Goal: Task Accomplishment & Management: Use online tool/utility

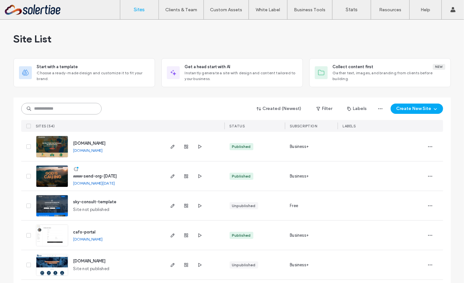
click at [75, 110] on input at bounding box center [61, 109] width 80 height 12
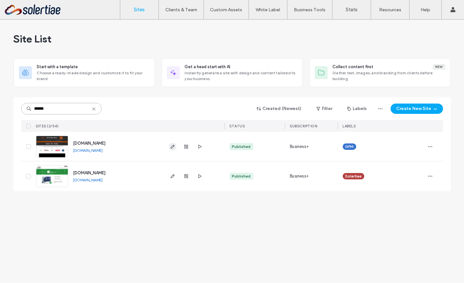
type input "******"
click at [173, 146] on icon "button" at bounding box center [172, 146] width 5 height 5
